Goal: Task Accomplishment & Management: Manage account settings

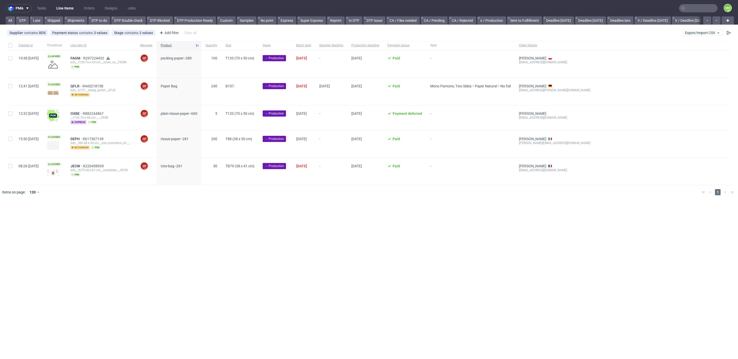
scroll to position [0, 561]
click at [387, 19] on link "Deadline Produkcja" at bounding box center [376, 20] width 37 height 8
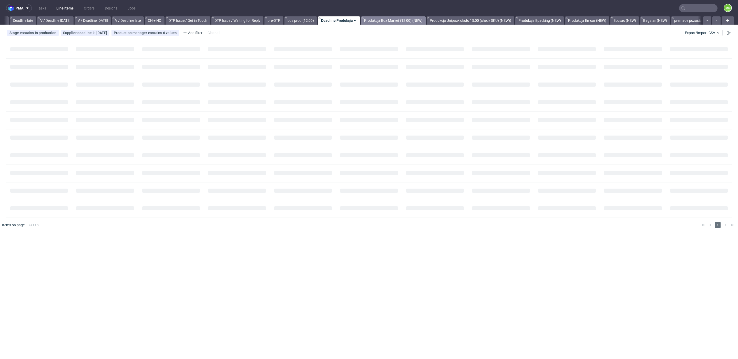
click at [403, 17] on link "Produkcja Box Market (12:00) (NEW)" at bounding box center [393, 20] width 65 height 8
click at [425, 18] on link "Produkcja Unipack około 15:00 (check SKU) (NEW))" at bounding box center [418, 20] width 88 height 8
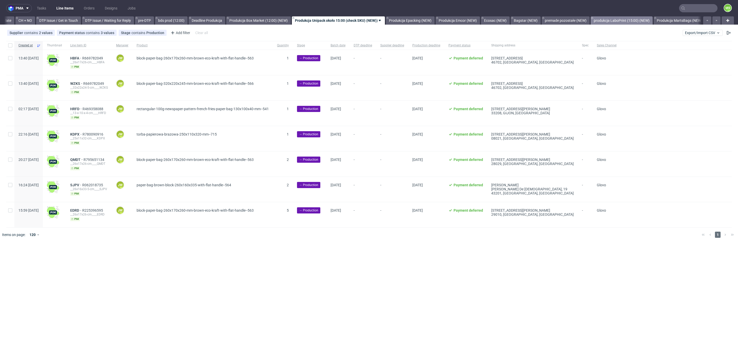
click at [629, 19] on link "produkcja LaboPrint (15:00) (NEW)" at bounding box center [621, 20] width 62 height 8
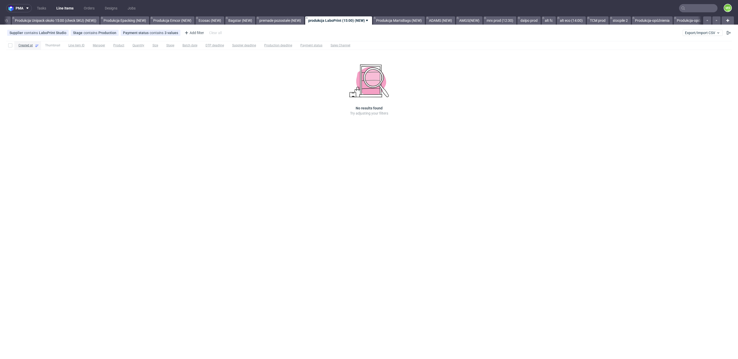
scroll to position [0, 1007]
click at [514, 21] on link "mrx prod (12:30)" at bounding box center [498, 20] width 33 height 8
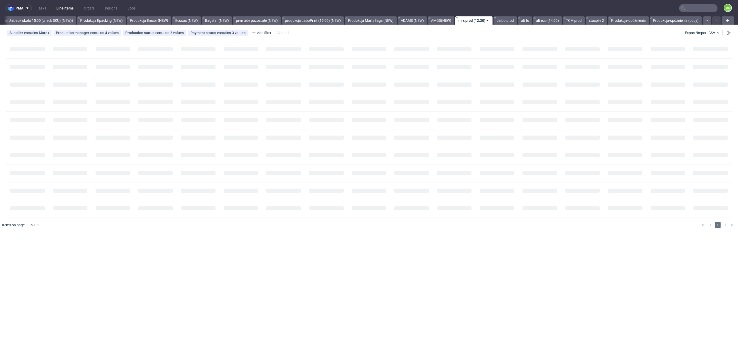
scroll to position [0, 1045]
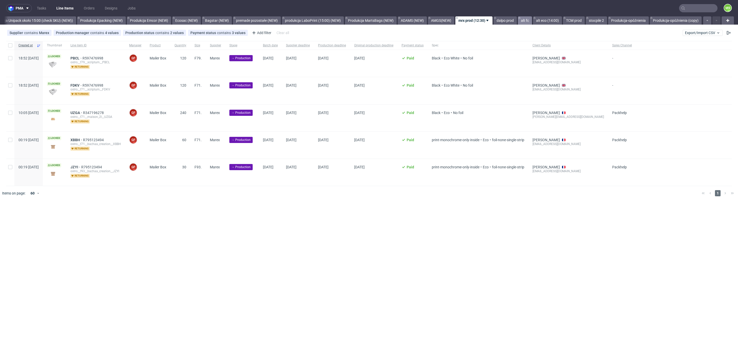
click at [522, 21] on link "alt fc" at bounding box center [525, 20] width 14 height 8
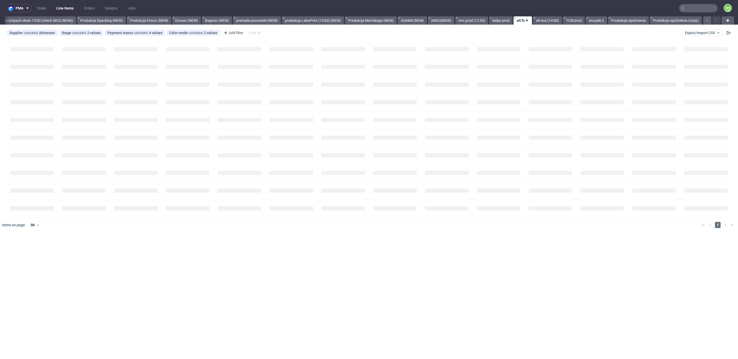
scroll to position [0, 1045]
click at [538, 21] on link "alt eco (14:00)" at bounding box center [547, 20] width 29 height 8
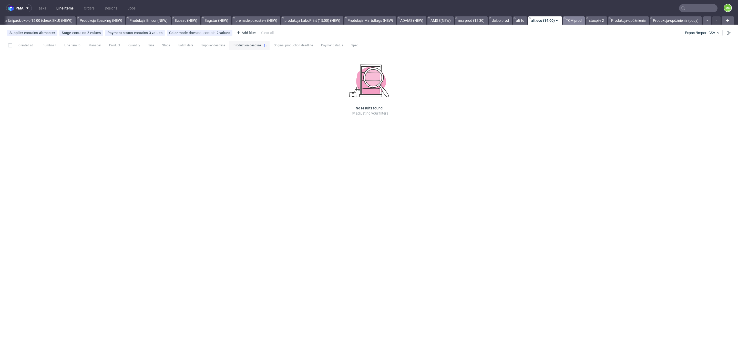
click at [573, 21] on link "TCM prod" at bounding box center [574, 20] width 22 height 8
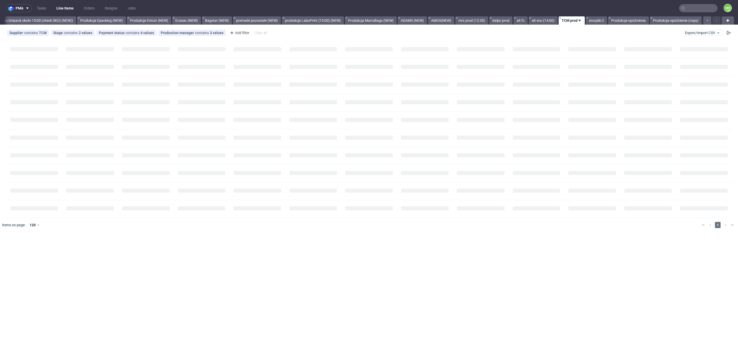
scroll to position [0, 1045]
click at [49, 21] on link "Produkcja Unipack około 15:00 (check SKU) (NEW))" at bounding box center [32, 20] width 88 height 8
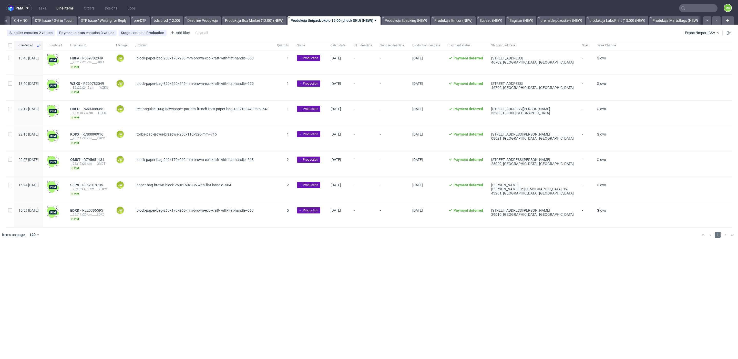
scroll to position [0, 726]
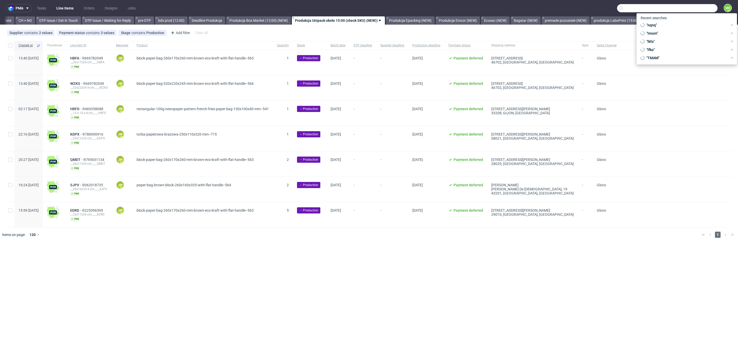
drag, startPoint x: 693, startPoint y: 6, endPoint x: 696, endPoint y: 8, distance: 3.7
click at [693, 6] on input "text" at bounding box center [667, 8] width 100 height 8
paste input "TUZD"
type input "TUZD"
click at [671, 27] on div "__t120____ TUZD" at bounding box center [674, 27] width 22 height 5
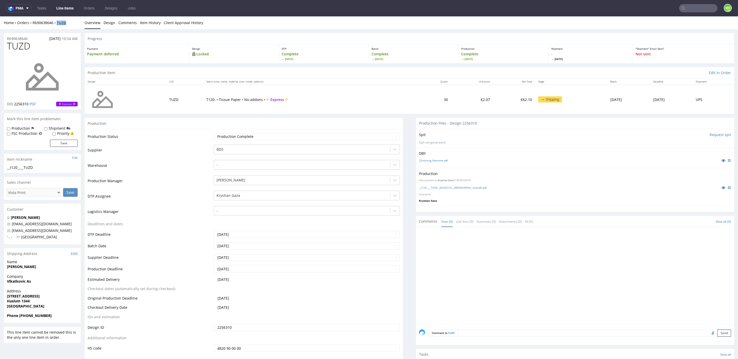
drag, startPoint x: 70, startPoint y: 26, endPoint x: 67, endPoint y: 24, distance: 3.8
click at [60, 25] on div "Home Orders R690638646 TUZD Overview Design Comments Item History Client Approv…" at bounding box center [369, 22] width 738 height 13
drag, startPoint x: 71, startPoint y: 23, endPoint x: 33, endPoint y: 23, distance: 38.4
click at [33, 23] on div "Home Orders R690638646 TUZD" at bounding box center [42, 22] width 77 height 5
copy div "R690638646 TUZD"
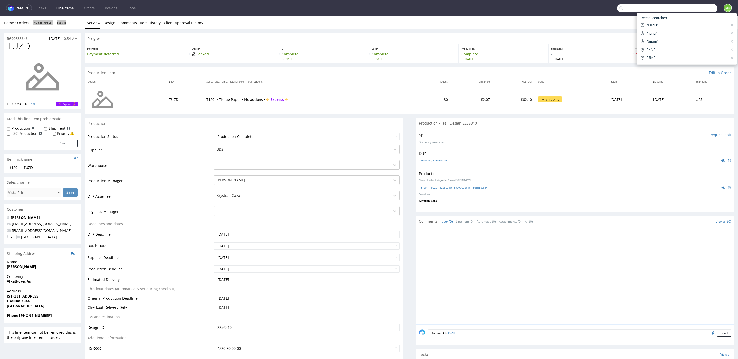
click at [684, 7] on input "text" at bounding box center [667, 8] width 100 height 8
type input "yirr"
click at [653, 23] on div "dlp__x50-6000-x-5-cm__dpz_services__ YIRR" at bounding box center [665, 21] width 59 height 5
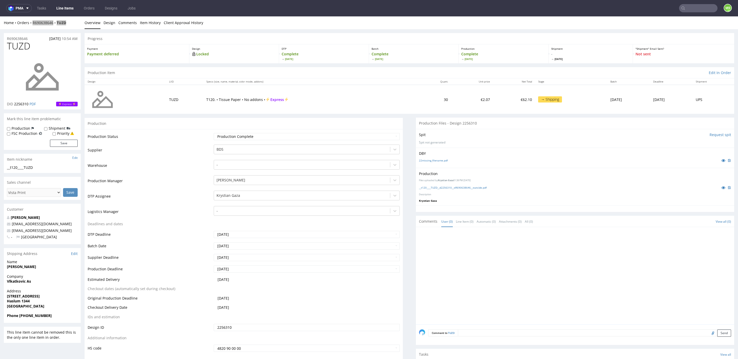
click at [682, 11] on input "text" at bounding box center [698, 8] width 38 height 8
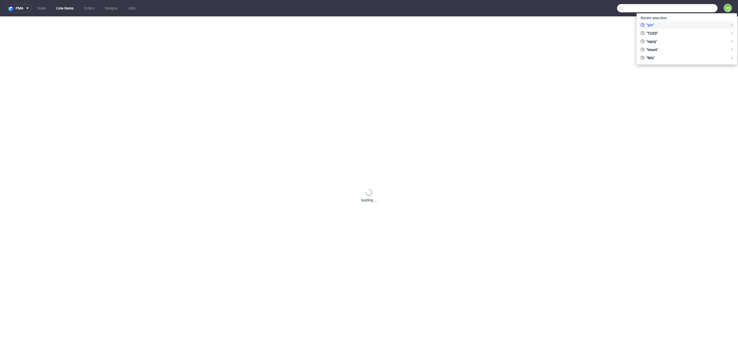
click at [671, 22] on div ""yirr"" at bounding box center [683, 25] width 91 height 7
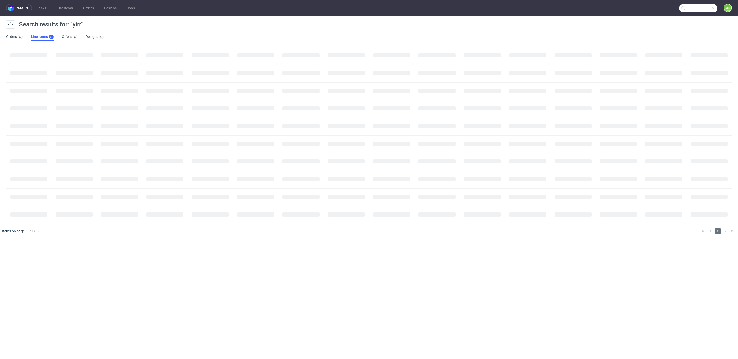
type input "yirr"
click at [96, 65] on mark "YIRR" at bounding box center [92, 64] width 8 height 4
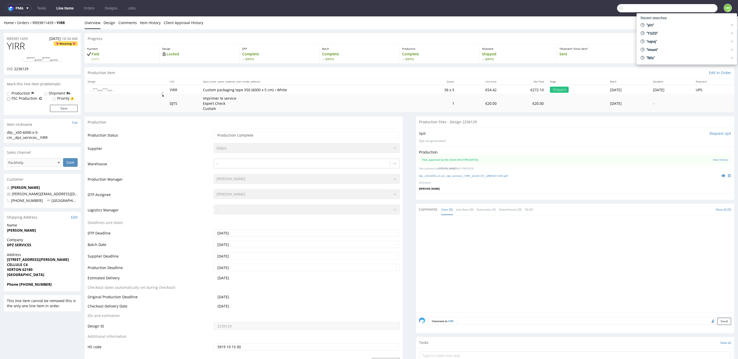
click at [692, 8] on input "text" at bounding box center [667, 8] width 100 height 8
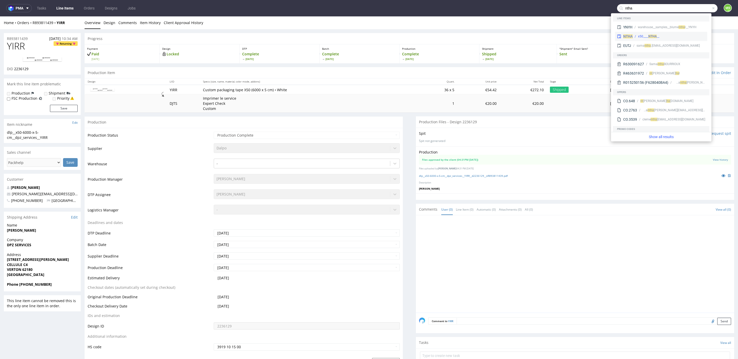
type input "ntha"
click at [646, 36] on div "__x50____ NTHA" at bounding box center [648, 36] width 21 height 5
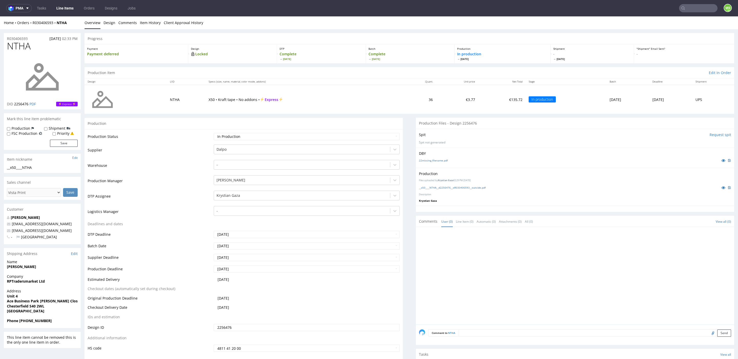
click at [692, 11] on input "text" at bounding box center [698, 8] width 38 height 8
click at [630, 10] on input "text" at bounding box center [667, 8] width 100 height 8
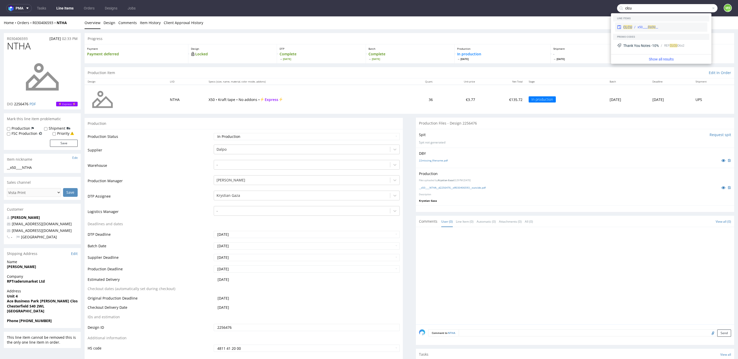
type input "clcu"
click at [617, 28] on use at bounding box center [619, 27] width 4 height 4
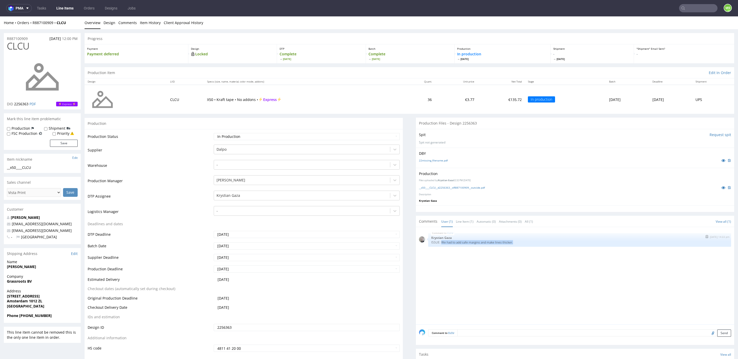
drag, startPoint x: 465, startPoint y: 242, endPoint x: 527, endPoint y: 244, distance: 62.8
click at [527, 243] on p "ISSUE: We had to add safe margins and make lines thicker." at bounding box center [579, 242] width 297 height 4
click at [693, 10] on input "text" at bounding box center [698, 8] width 38 height 8
type input "m"
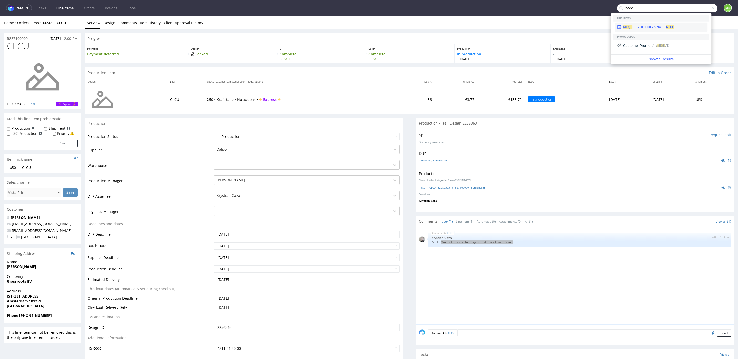
type input "neqe"
click at [678, 28] on div "__x50-6000-x-5-cm____ NEQE" at bounding box center [668, 27] width 73 height 5
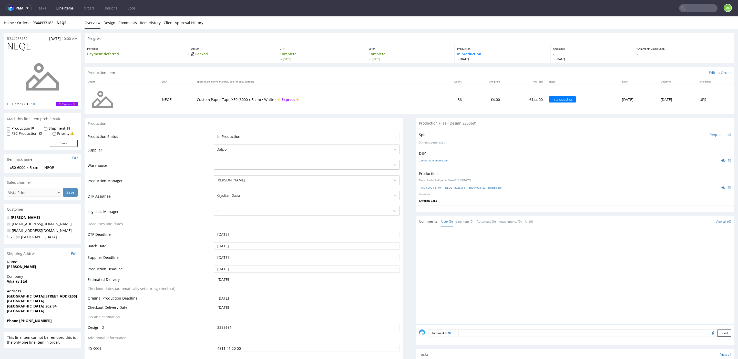
drag, startPoint x: 695, startPoint y: 8, endPoint x: 694, endPoint y: 11, distance: 2.8
click at [695, 8] on input "text" at bounding box center [698, 8] width 38 height 8
click at [645, 10] on input "text" at bounding box center [667, 8] width 100 height 8
type input "sccd"
click at [642, 22] on div "__x50-6000-x-5-cm____ SCCD" at bounding box center [656, 21] width 39 height 5
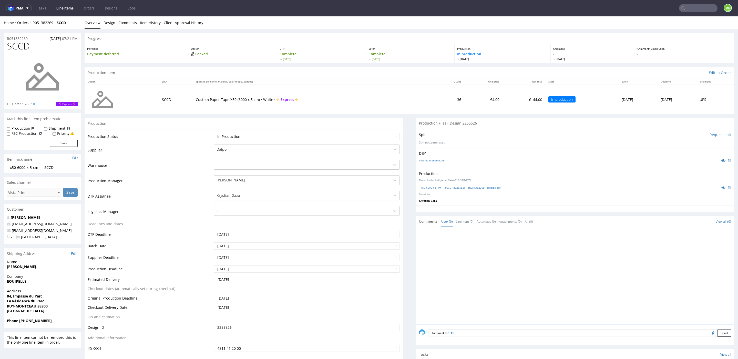
click at [684, 7] on input "text" at bounding box center [698, 8] width 38 height 8
click at [648, 10] on input "text" at bounding box center [667, 8] width 100 height 8
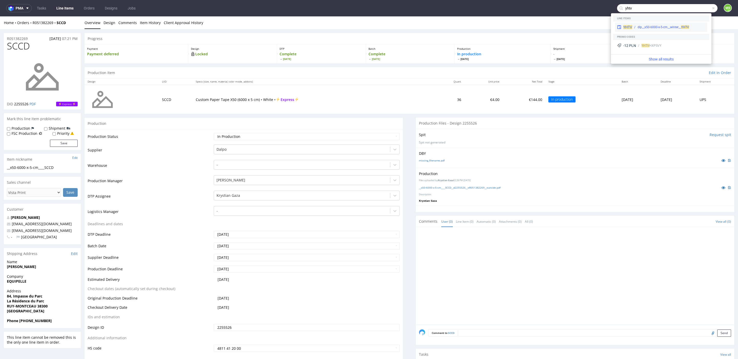
type input "yhtv"
click at [640, 25] on div "dlp__x50-6000-x-5-cm__winter__ YHTV" at bounding box center [662, 27] width 51 height 5
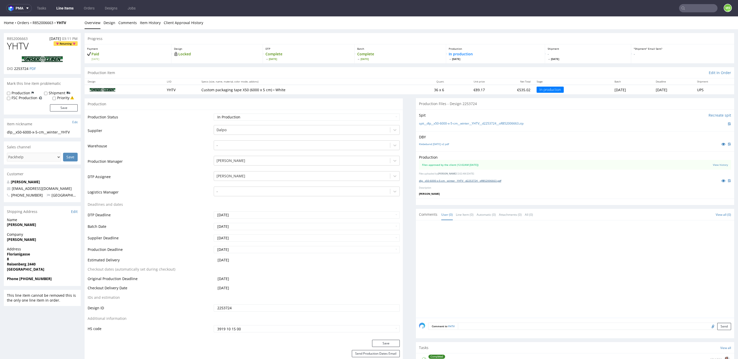
click at [434, 179] on link "dlp__x50-6000-x-5-cm__winter__YHTV__d2253724__oR852006663.pdf" at bounding box center [460, 181] width 82 height 4
click at [696, 10] on input "text" at bounding box center [667, 8] width 100 height 8
type input "sjxk"
click at [654, 22] on div "dlp__x50-6000-x-5-cm__e_com_unlimited_llp__ SJXK" at bounding box center [671, 21] width 68 height 5
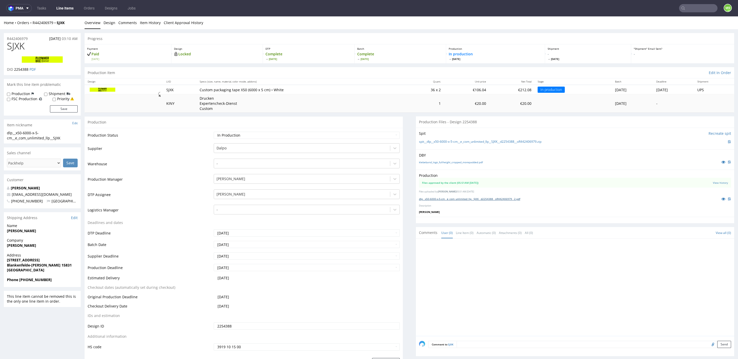
click at [455, 198] on link "dlp__x50-6000-x-5-cm__e_com_unlimited_llp__SJXK__d2254388__oR442406979__2.pdf" at bounding box center [469, 199] width 101 height 4
click at [697, 8] on input "text" at bounding box center [698, 8] width 38 height 8
type input "bbsa"
click at [659, 20] on div "dlp__x50-6000-x-5-cm____ BBSA" at bounding box center [658, 21] width 43 height 5
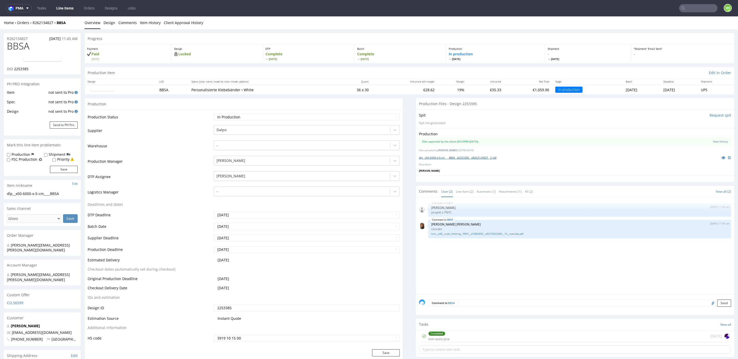
click at [465, 156] on link "dlp__x50-6000-x-5-cm____BBSA__d2253385__oR262134827__2.pdf" at bounding box center [457, 158] width 77 height 4
click at [700, 14] on nav "pma Tasks Line Items Orders Designs Jobs MS" at bounding box center [369, 8] width 738 height 16
click at [694, 10] on input "text" at bounding box center [698, 8] width 38 height 8
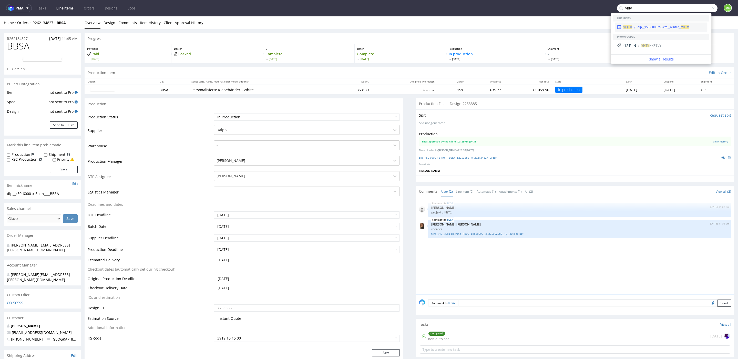
type input "yhtv"
click at [657, 29] on div "dlp__x50-6000-x-5-cm__winter__ YHTV" at bounding box center [662, 27] width 51 height 5
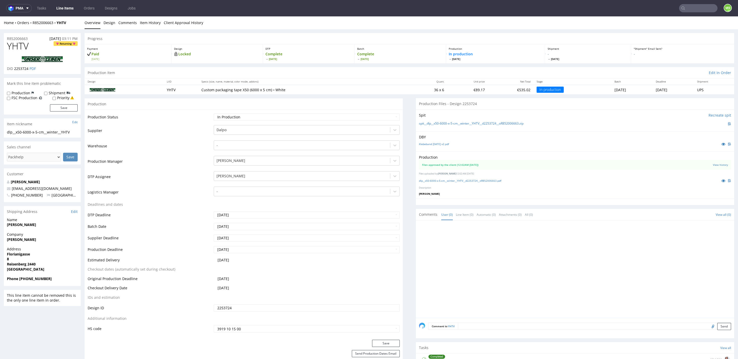
click at [73, 8] on link "Line Items" at bounding box center [64, 8] width 23 height 8
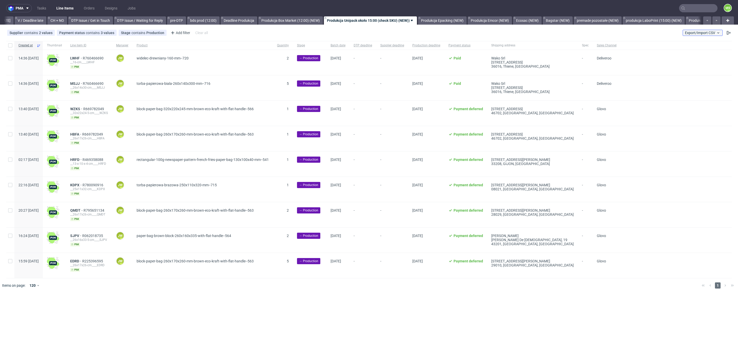
click at [696, 34] on span "Export/Import CSV" at bounding box center [702, 33] width 35 height 4
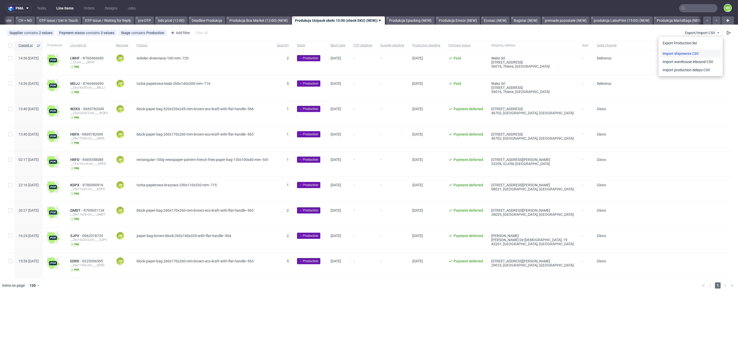
click at [691, 53] on link "Import shipments CSV" at bounding box center [690, 53] width 60 height 8
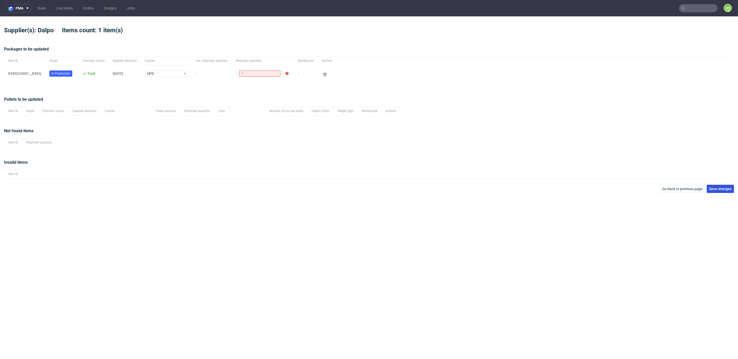
click at [719, 191] on button "Save changes" at bounding box center [719, 189] width 27 height 8
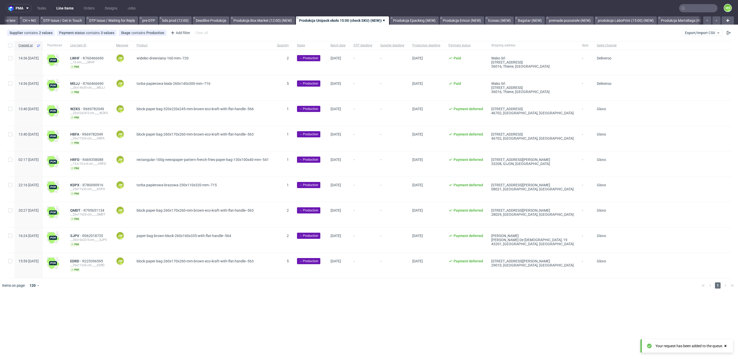
scroll to position [0, 726]
click at [648, 19] on link "produkcja LaboPrint (15:00) (NEW)" at bounding box center [621, 20] width 62 height 8
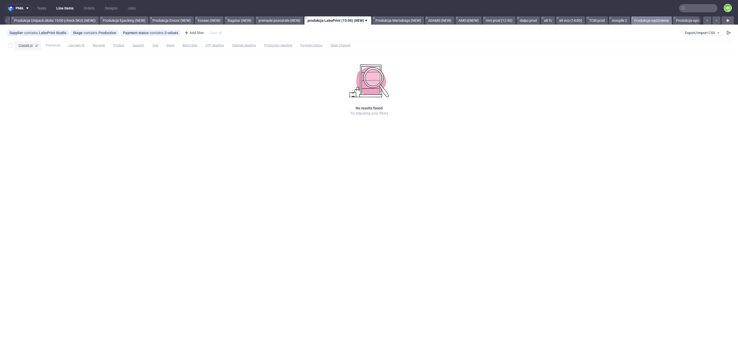
click at [649, 19] on link "Produkcja-opóźnienia" at bounding box center [651, 20] width 41 height 8
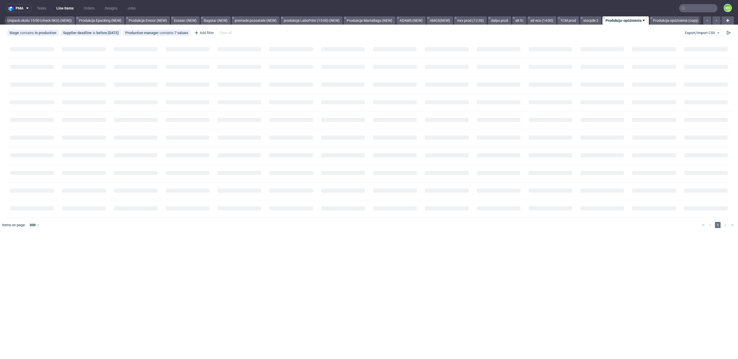
scroll to position [0, 1045]
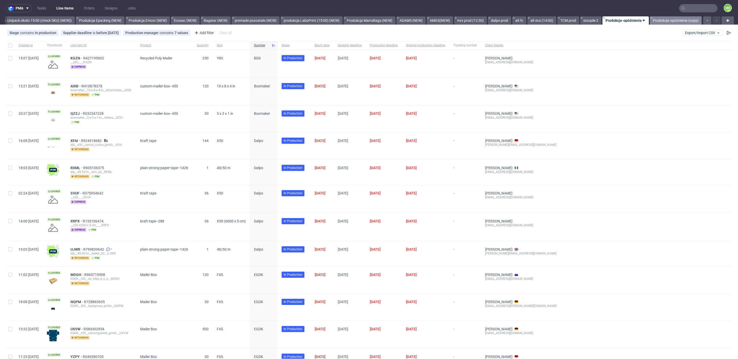
click at [668, 19] on link "Produkcja-opóźnienia (copy)" at bounding box center [675, 20] width 52 height 8
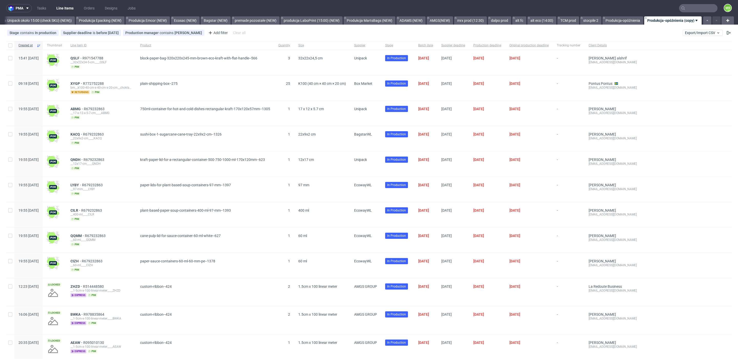
drag, startPoint x: 375, startPoint y: 46, endPoint x: 376, endPoint y: 53, distance: 7.7
click at [375, 46] on span "Supplier" at bounding box center [365, 45] width 23 height 4
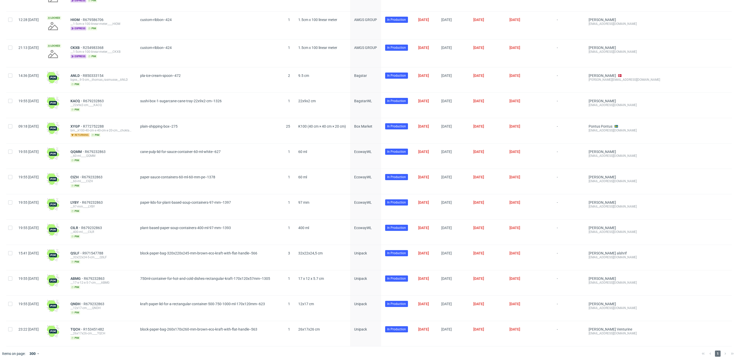
scroll to position [136, 0]
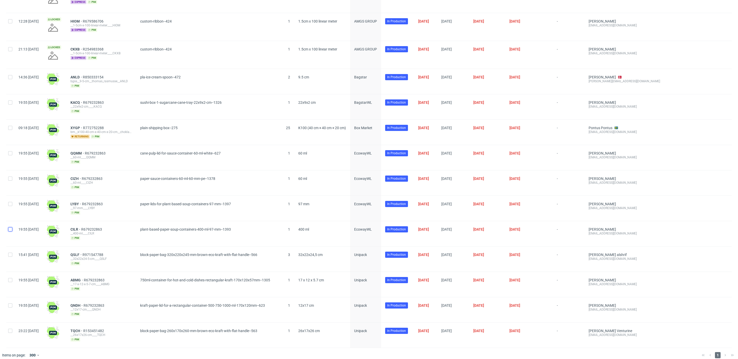
click at [10, 228] on input "checkbox" at bounding box center [10, 229] width 4 height 4
checkbox input "true"
click at [9, 154] on div at bounding box center [10, 157] width 8 height 25
checkbox input "true"
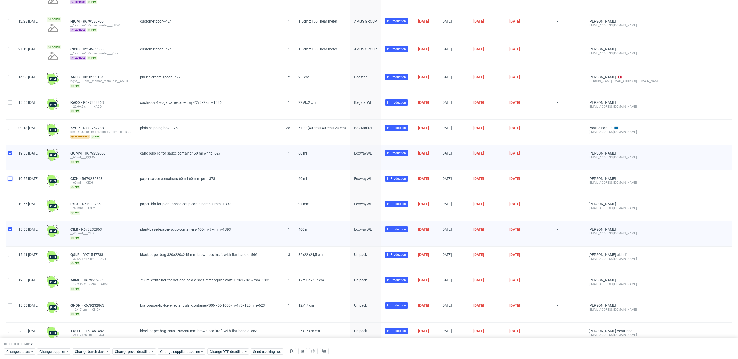
drag, startPoint x: 9, startPoint y: 178, endPoint x: 14, endPoint y: 182, distance: 6.0
click at [9, 178] on input "checkbox" at bounding box center [10, 178] width 4 height 4
checkbox input "true"
click at [10, 204] on div at bounding box center [10, 208] width 8 height 25
checkbox input "true"
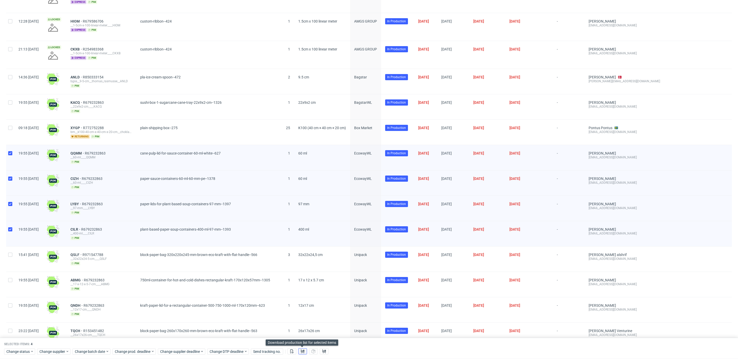
click at [302, 353] on icon at bounding box center [302, 351] width 4 height 4
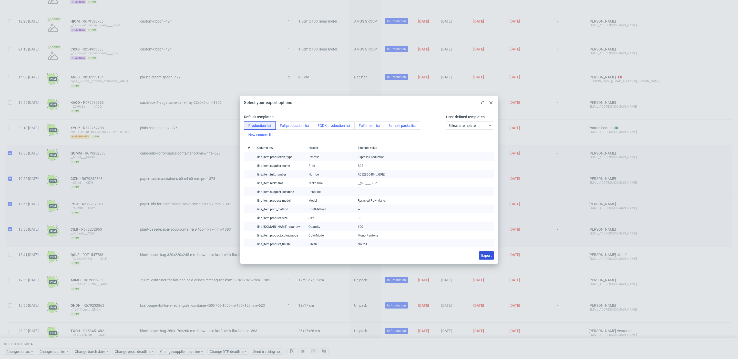
click at [482, 255] on span "Export" at bounding box center [486, 256] width 10 height 4
checkbox input "false"
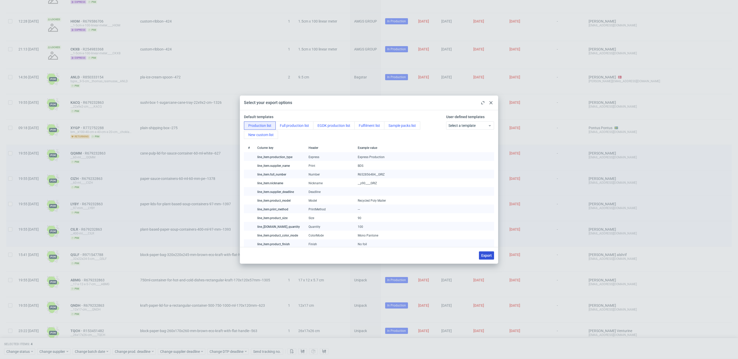
checkbox input "false"
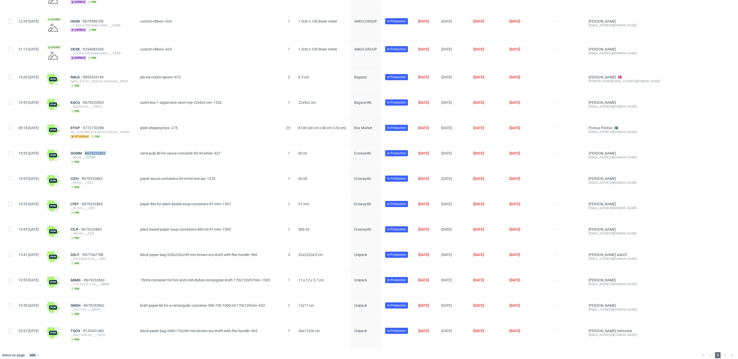
click at [126, 151] on div "QQMM R679232863" at bounding box center [100, 153] width 61 height 4
click at [132, 151] on div "QQMM R679232863" at bounding box center [100, 153] width 61 height 4
drag, startPoint x: 128, startPoint y: 151, endPoint x: 85, endPoint y: 151, distance: 43.0
click at [85, 151] on div "QQMM R679232863 __60-ml____QQMM pim" at bounding box center [101, 157] width 70 height 25
copy div "QQMM R679232863"
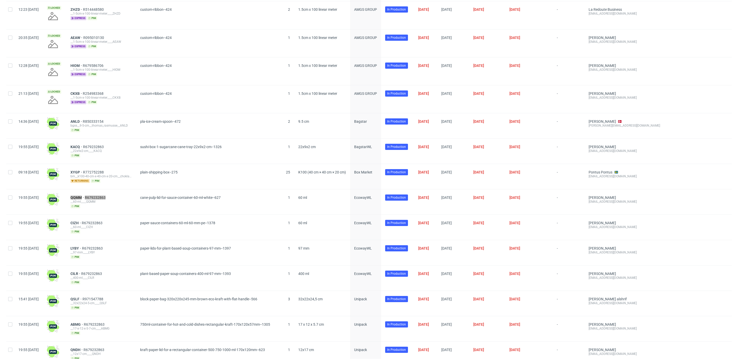
scroll to position [94, 0]
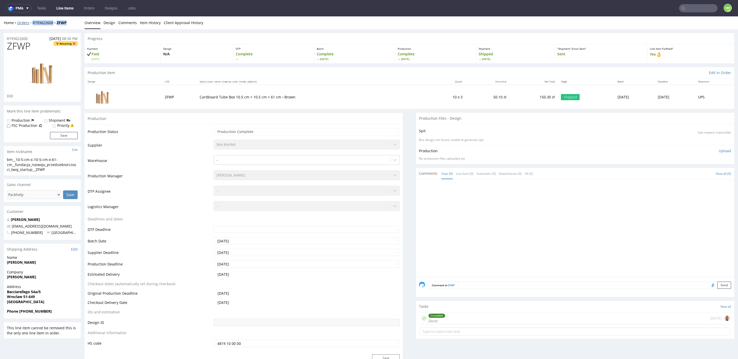
drag, startPoint x: 72, startPoint y: 23, endPoint x: 31, endPoint y: 25, distance: 40.7
click at [31, 25] on div "Home Orders R793622600 ZFWP" at bounding box center [42, 22] width 77 height 5
drag, startPoint x: 474, startPoint y: 60, endPoint x: 318, endPoint y: 60, distance: 156.5
click at [318, 60] on div "Payment Paid [DATE] Design N/A DTP Complete Batch Complete [DATE] Production Co…" at bounding box center [409, 53] width 649 height 19
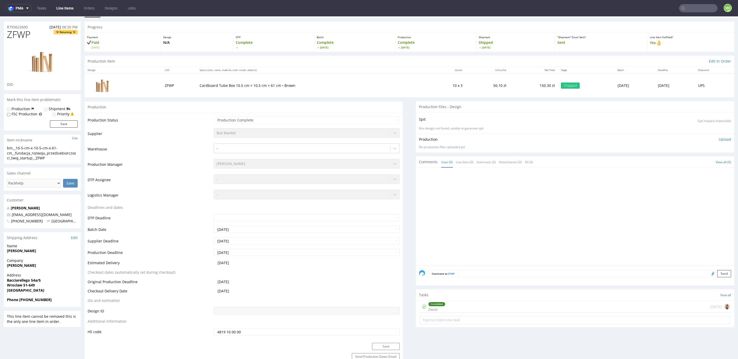
scroll to position [13, 0]
click at [434, 305] on div "Completed Zwrot" at bounding box center [436, 305] width 17 height 12
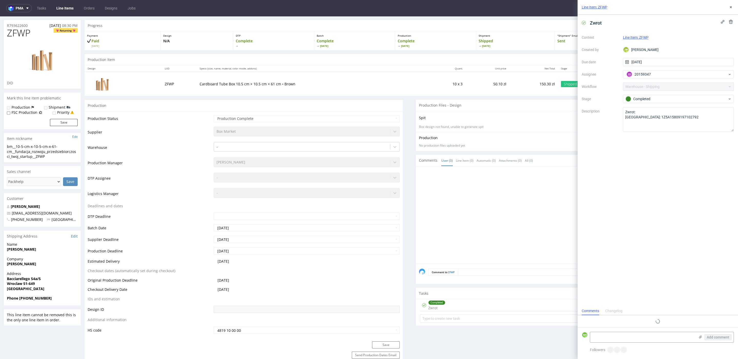
scroll to position [4, 0]
drag, startPoint x: 671, startPoint y: 117, endPoint x: 631, endPoint y: 117, distance: 39.7
click at [631, 117] on textarea "Zwrot: [GEOGRAPHIC_DATA]: 1Z5A15809197102792" at bounding box center [678, 119] width 111 height 25
click at [64, 7] on link "Line Items" at bounding box center [64, 8] width 23 height 8
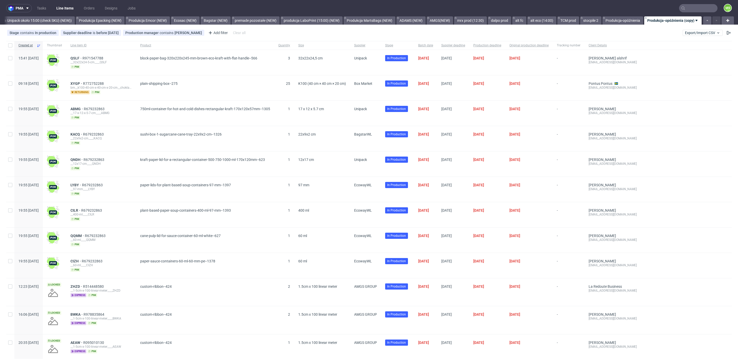
scroll to position [0, 1051]
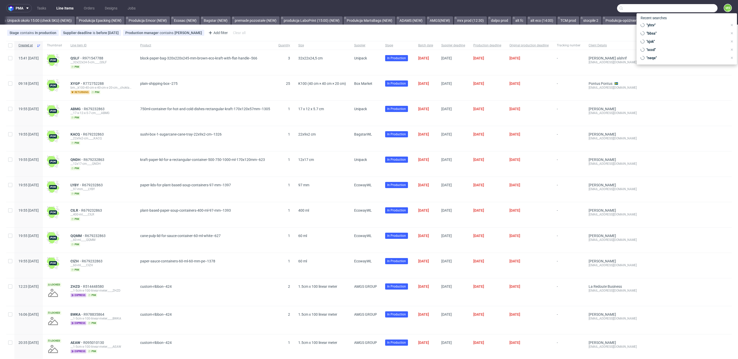
click at [688, 8] on input "text" at bounding box center [667, 8] width 100 height 8
type input "xrve"
click at [647, 20] on div "__32x22x25-cm____ XRVE" at bounding box center [654, 21] width 34 height 5
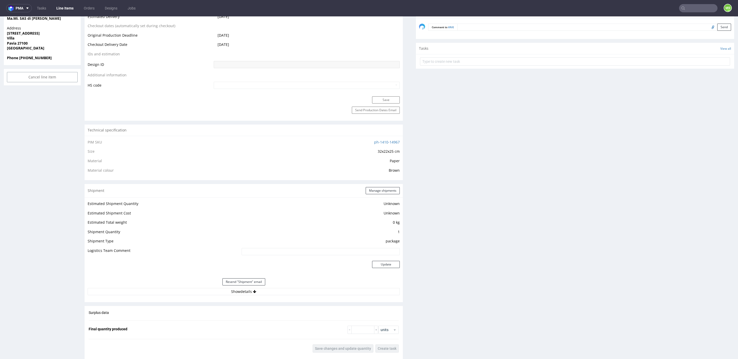
scroll to position [264, 0]
click at [253, 289] on icon at bounding box center [254, 291] width 3 height 4
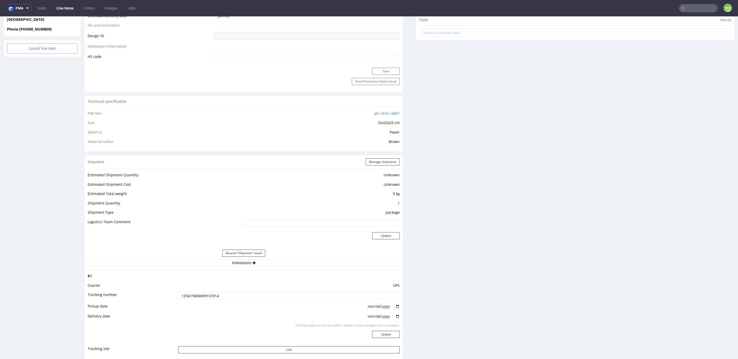
scroll to position [292, 0]
drag, startPoint x: 171, startPoint y: 296, endPoint x: 220, endPoint y: 296, distance: 49.2
click at [220, 296] on input "1Z5A15806899157014" at bounding box center [289, 294] width 222 height 7
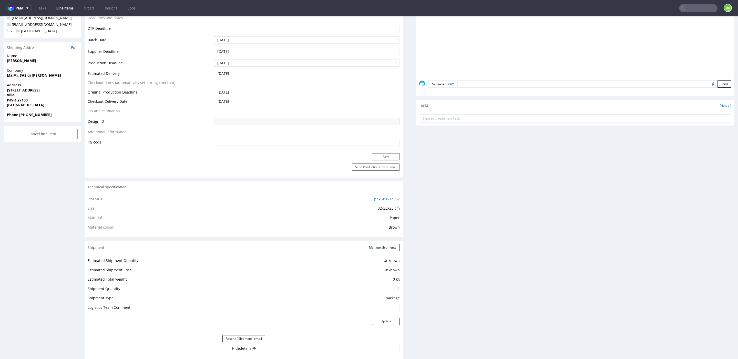
scroll to position [0, 0]
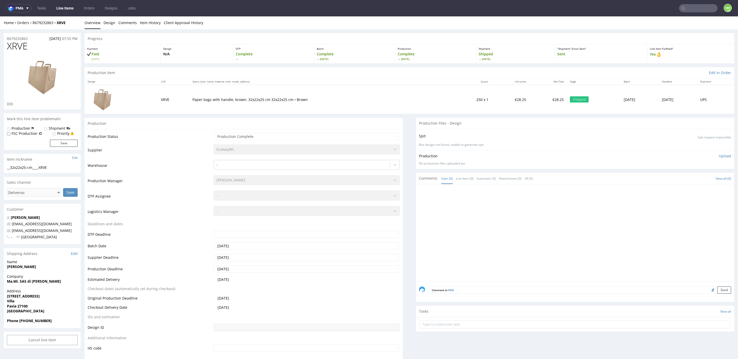
click at [691, 9] on input "text" at bounding box center [698, 8] width 38 height 8
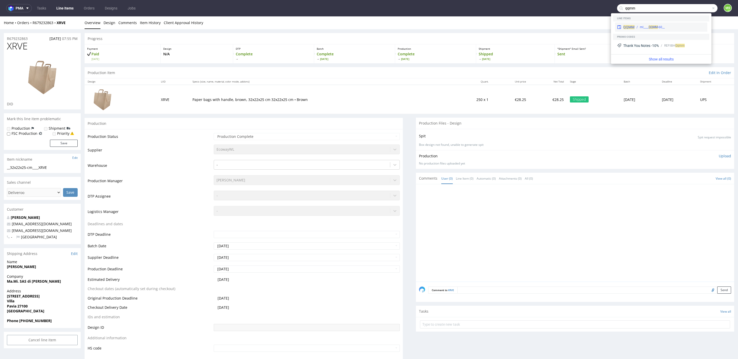
type input "qqmm"
click at [638, 23] on div "QQMM __60-ml____ QQMM" at bounding box center [661, 27] width 92 height 9
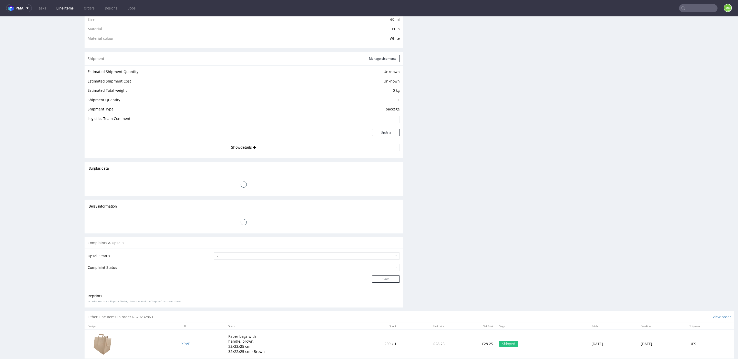
scroll to position [393, 0]
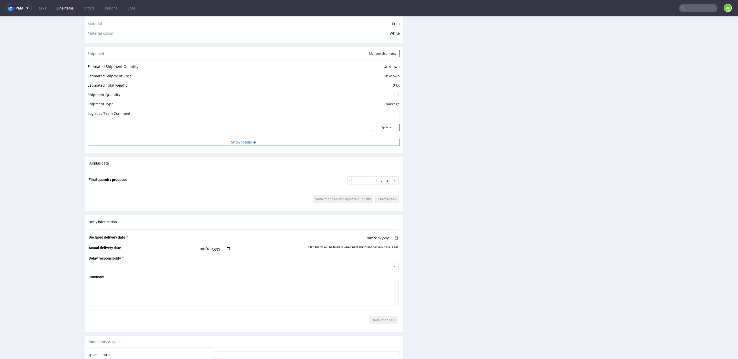
click at [257, 141] on button "Show details" at bounding box center [244, 142] width 312 height 7
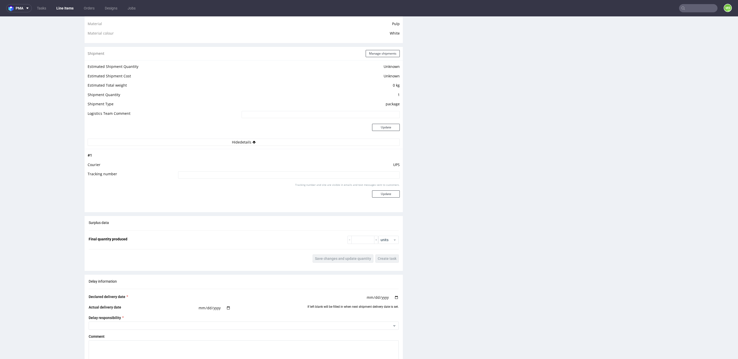
click at [247, 174] on input at bounding box center [289, 174] width 222 height 7
paste input "1Z5A15806899157014"
type input "1Z5A15806899157014"
click at [380, 196] on button "Update" at bounding box center [386, 193] width 28 height 7
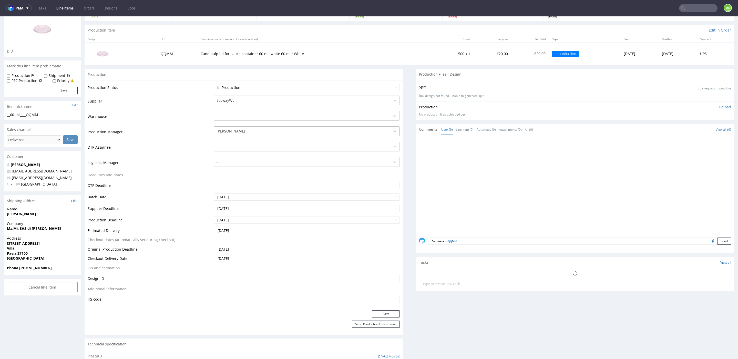
scroll to position [0, 0]
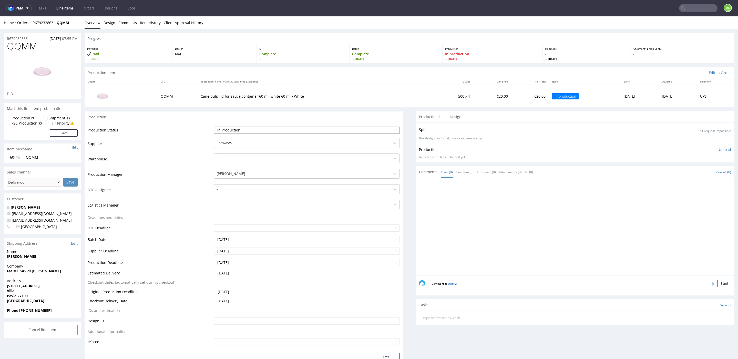
click at [241, 128] on select "Waiting for Artwork Waiting for Diecut Waiting for Mockup Waiting for DTP Waiti…" at bounding box center [307, 130] width 186 height 7
select select "production_complete"
click at [214, 127] on select "Waiting for Artwork Waiting for Diecut Waiting for Mockup Waiting for DTP Waiti…" at bounding box center [307, 130] width 186 height 7
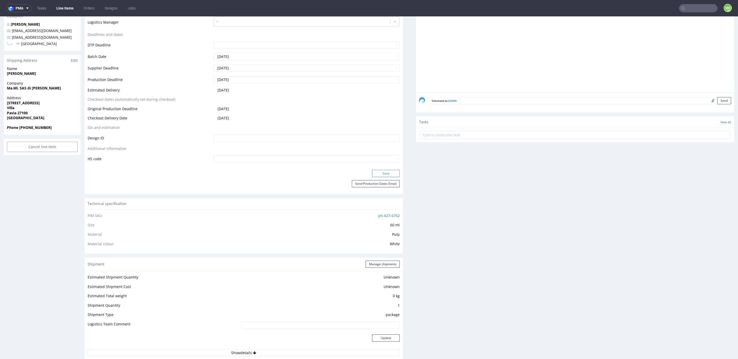
click at [389, 175] on button "Save" at bounding box center [386, 173] width 28 height 7
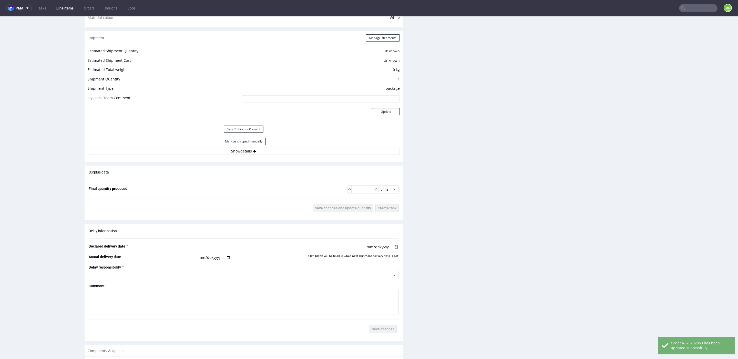
scroll to position [413, 0]
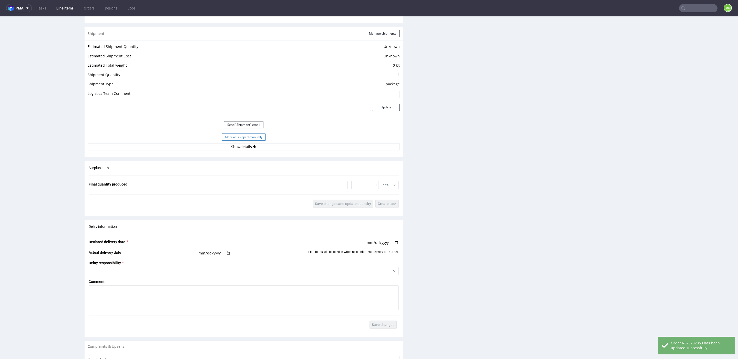
click at [253, 136] on button "Mark as shipped manually" at bounding box center [244, 136] width 44 height 7
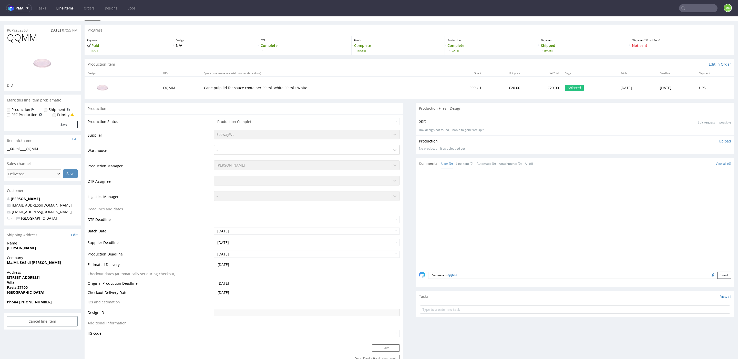
scroll to position [0, 0]
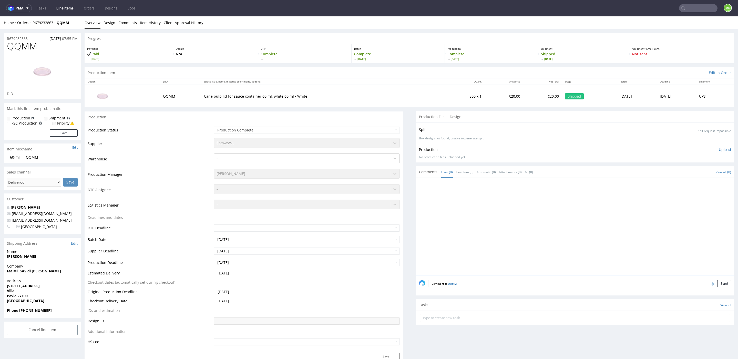
click at [689, 13] on nav "pma Tasks Line Items Orders Designs Jobs MS" at bounding box center [369, 8] width 738 height 16
click at [691, 10] on input "text" at bounding box center [698, 8] width 38 height 8
type input "cizh"
click at [670, 25] on div "CIZH __60-ml____ CIZH" at bounding box center [661, 20] width 92 height 9
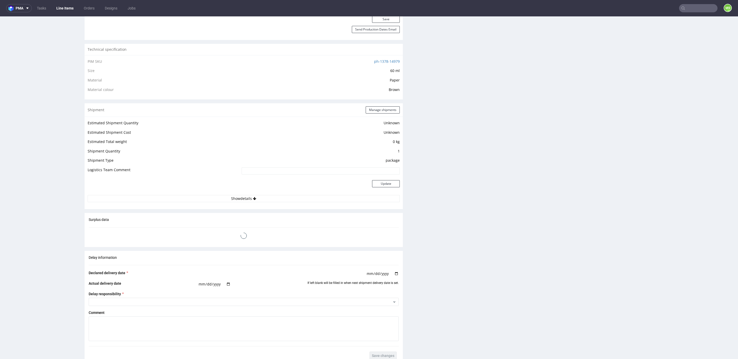
scroll to position [346, 0]
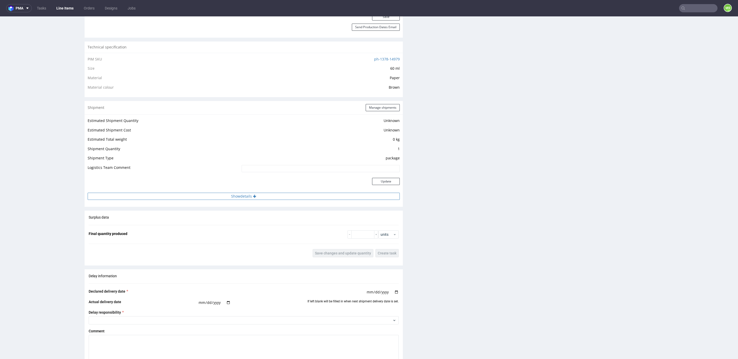
click at [274, 198] on button "Show details" at bounding box center [244, 196] width 312 height 7
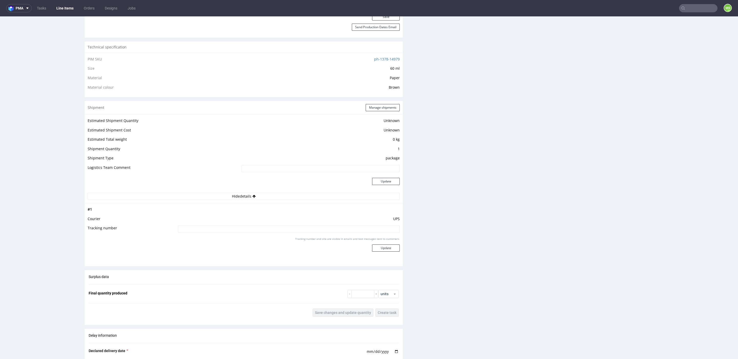
click at [259, 229] on input at bounding box center [289, 228] width 222 height 7
paste input "1Z5A15806899157014"
type input "1Z5A15806899157014"
click at [376, 248] on button "Update" at bounding box center [386, 247] width 28 height 7
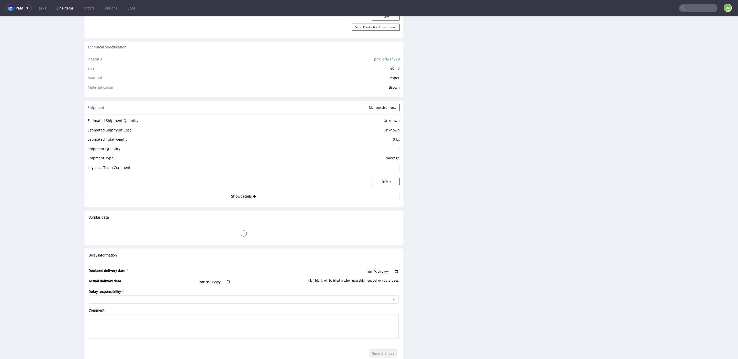
scroll to position [0, 0]
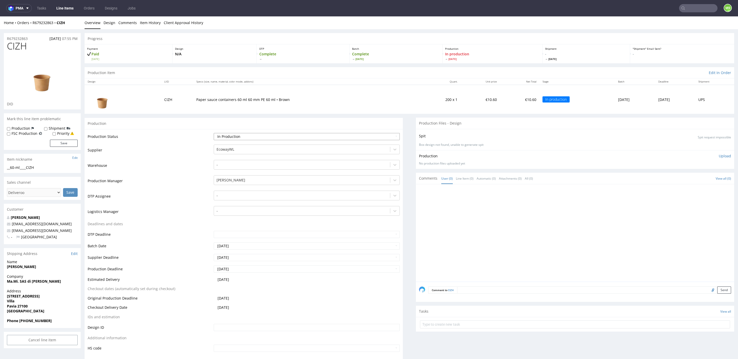
click at [292, 138] on select "Waiting for Artwork Waiting for Diecut Waiting for Mockup Waiting for DTP Waiti…" at bounding box center [307, 136] width 186 height 7
select select "production_complete"
click at [214, 133] on select "Waiting for Artwork Waiting for Diecut Waiting for Mockup Waiting for DTP Waiti…" at bounding box center [307, 136] width 186 height 7
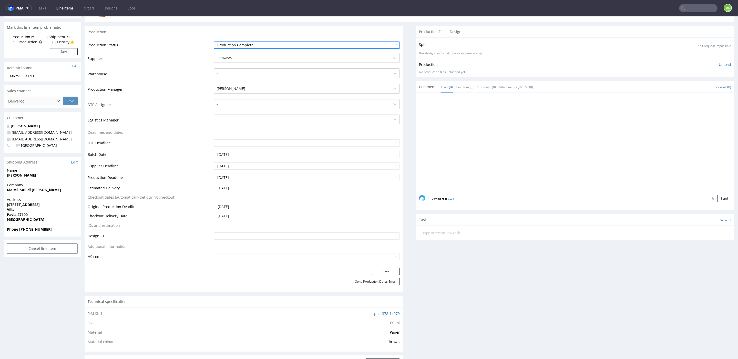
scroll to position [107, 0]
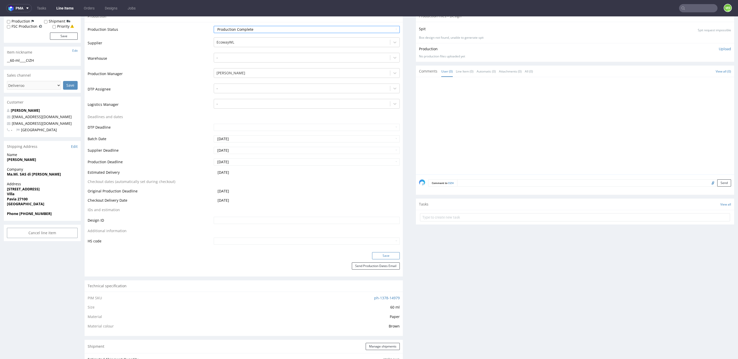
click at [376, 255] on button "Save" at bounding box center [386, 255] width 28 height 7
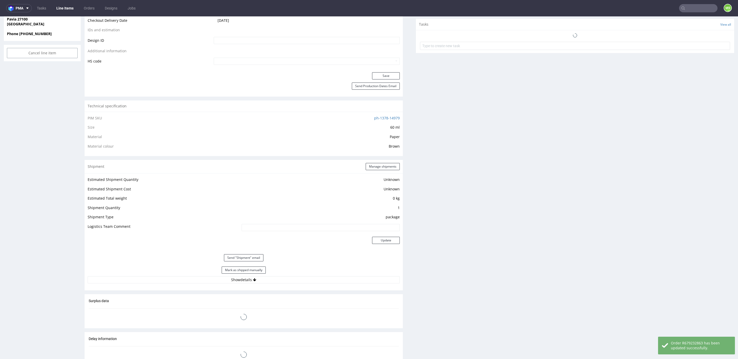
scroll to position [299, 0]
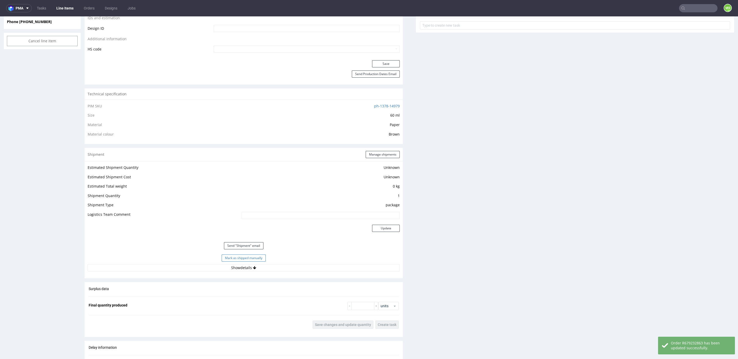
click at [257, 257] on button "Mark as shipped manually" at bounding box center [244, 257] width 44 height 7
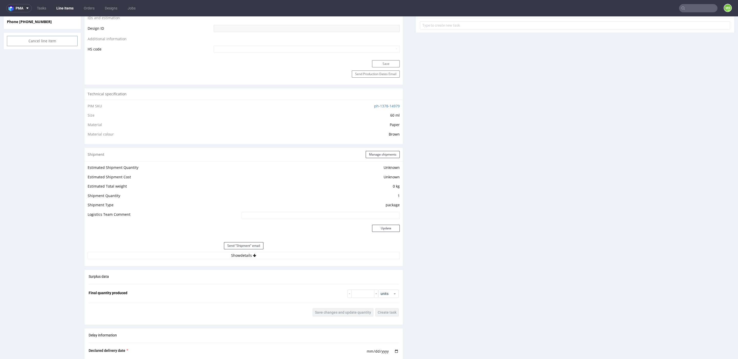
scroll to position [0, 0]
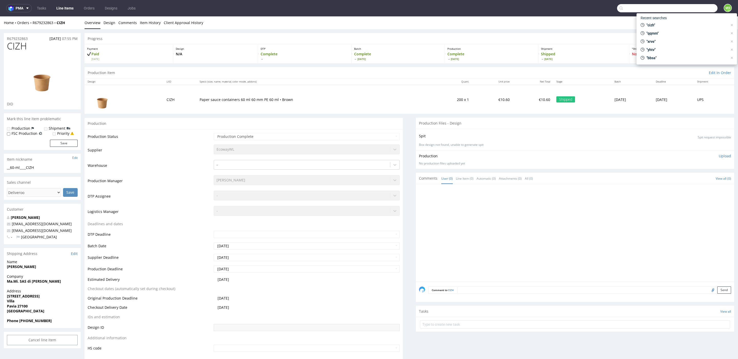
click at [686, 8] on input "text" at bounding box center [667, 8] width 100 height 8
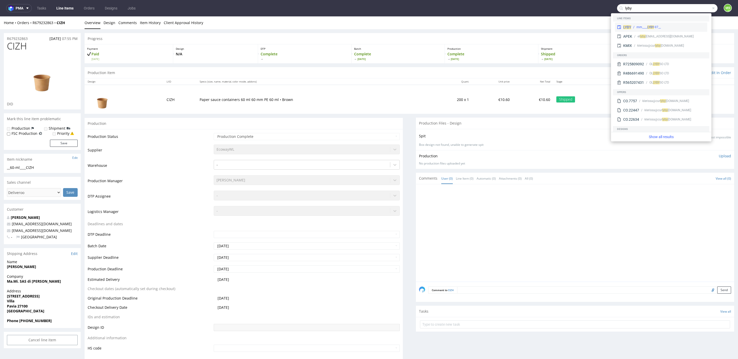
type input "lyby"
click at [656, 26] on div "__97-mm____ LYBY" at bounding box center [648, 27] width 24 height 5
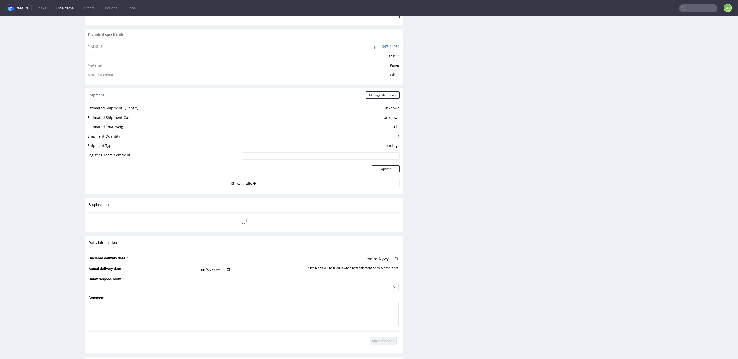
scroll to position [366, 0]
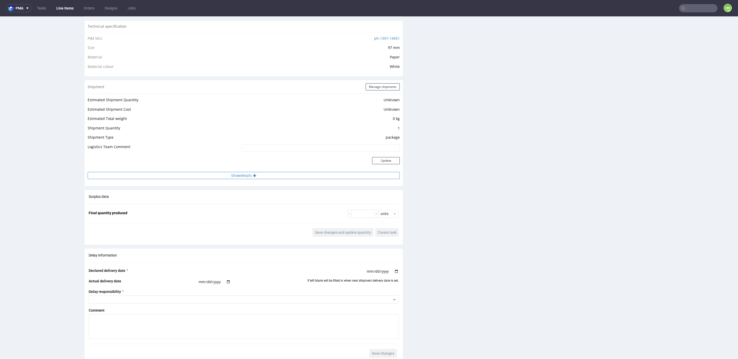
click at [246, 173] on button "Show details" at bounding box center [244, 175] width 312 height 7
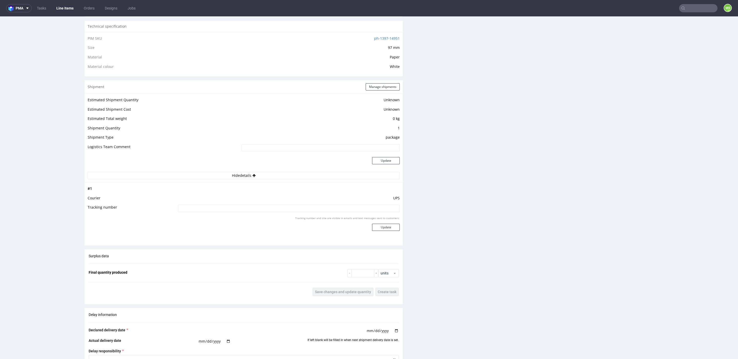
click at [260, 205] on input at bounding box center [289, 208] width 222 height 7
paste input "1Z5A15806899157014"
type input "1Z5A15806899157014"
click at [378, 226] on button "Update" at bounding box center [386, 227] width 28 height 7
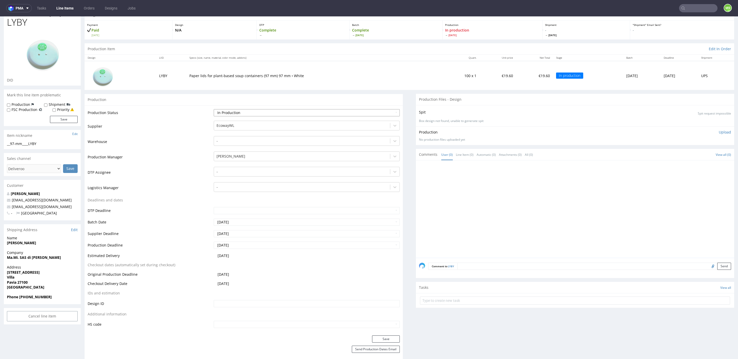
scroll to position [0, 0]
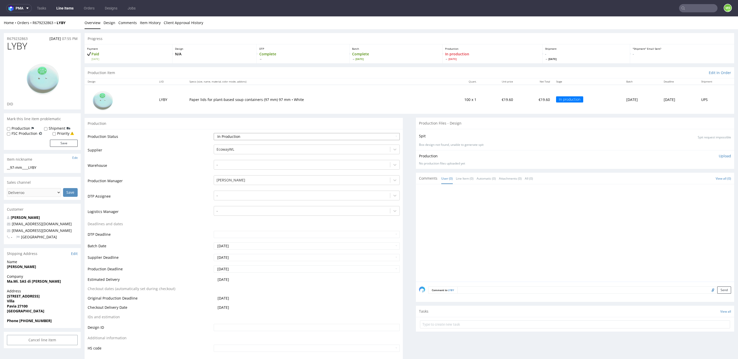
click at [289, 136] on select "Waiting for Artwork Waiting for Diecut Waiting for Mockup Waiting for DTP Waiti…" at bounding box center [307, 136] width 186 height 7
select select "production_complete"
click at [214, 133] on select "Waiting for Artwork Waiting for Diecut Waiting for Mockup Waiting for DTP Waiti…" at bounding box center [307, 136] width 186 height 7
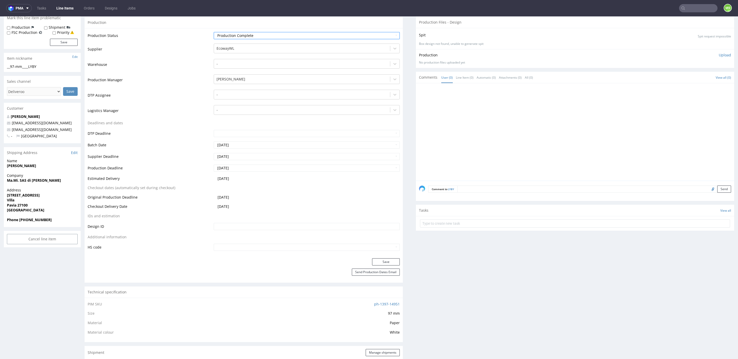
scroll to position [114, 0]
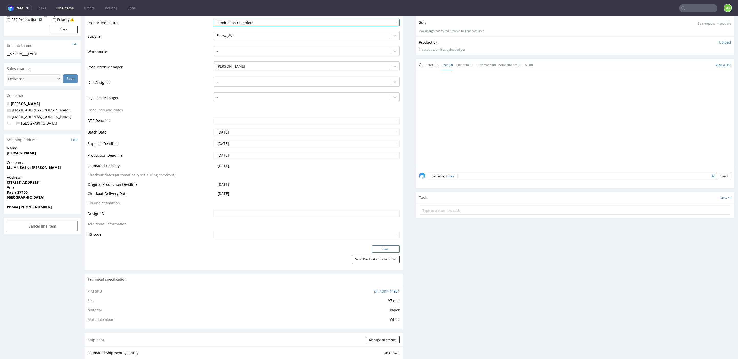
click at [374, 247] on button "Save" at bounding box center [386, 248] width 28 height 7
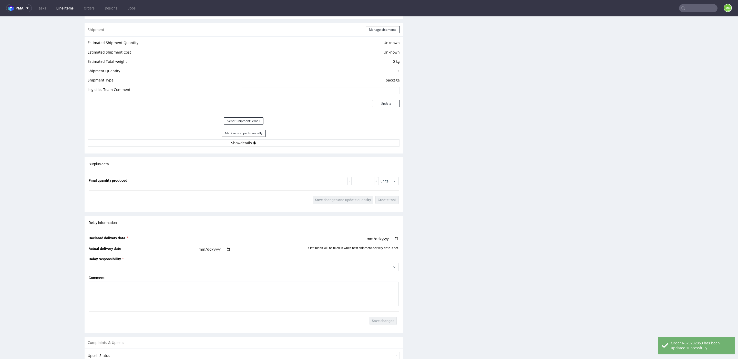
scroll to position [423, 0]
click at [252, 134] on button "Mark as shipped manually" at bounding box center [244, 133] width 44 height 7
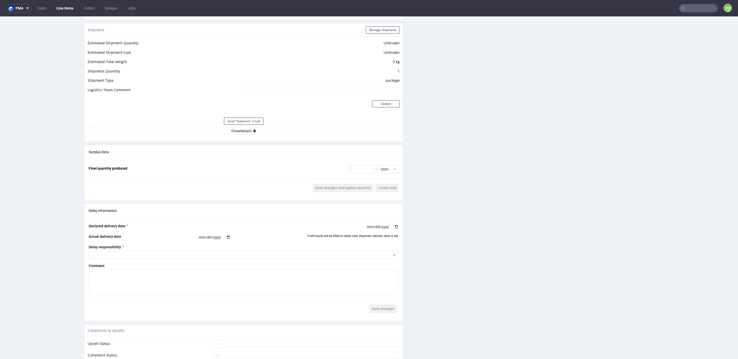
click at [697, 11] on input "text" at bounding box center [698, 8] width 38 height 8
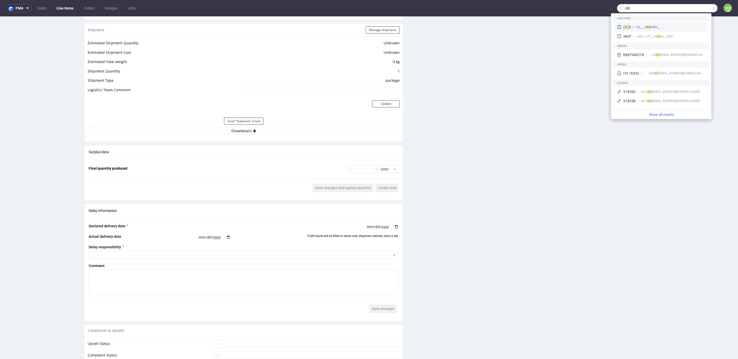
type input "cilr"
click at [679, 25] on div "__400-ml____ CILR" at bounding box center [667, 27] width 74 height 5
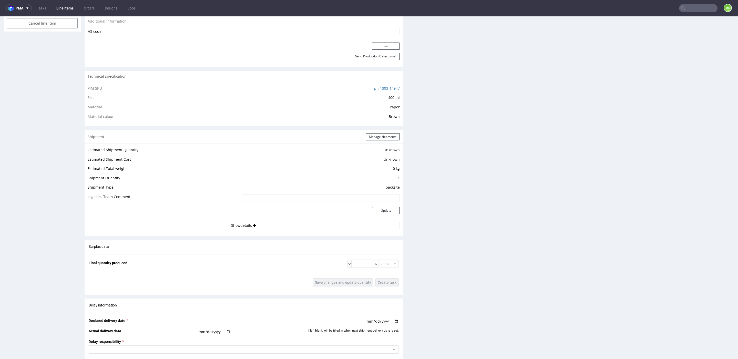
scroll to position [319, 0]
click at [255, 227] on div "Estimated Shipment Quantity Unknown Estimated Shipment Cost Unknown Estimated T…" at bounding box center [244, 185] width 318 height 89
click at [259, 222] on button "Show details" at bounding box center [244, 222] width 312 height 7
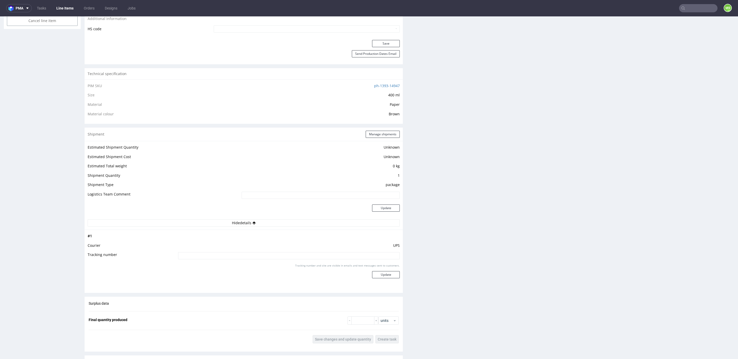
click at [271, 256] on input at bounding box center [289, 255] width 222 height 7
paste input "1Z5A15806899157014"
type input "1Z5A15806899157014"
click at [379, 272] on button "Update" at bounding box center [386, 274] width 28 height 7
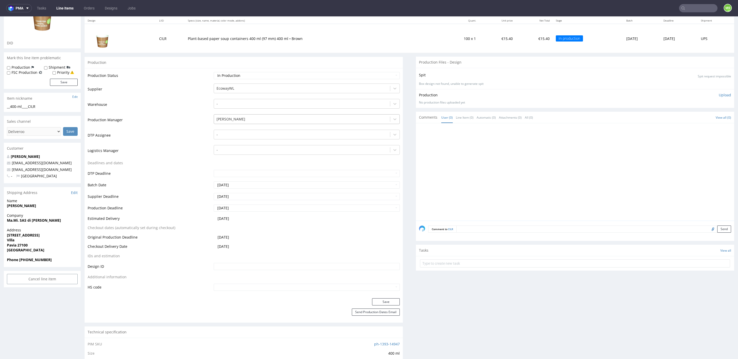
scroll to position [0, 0]
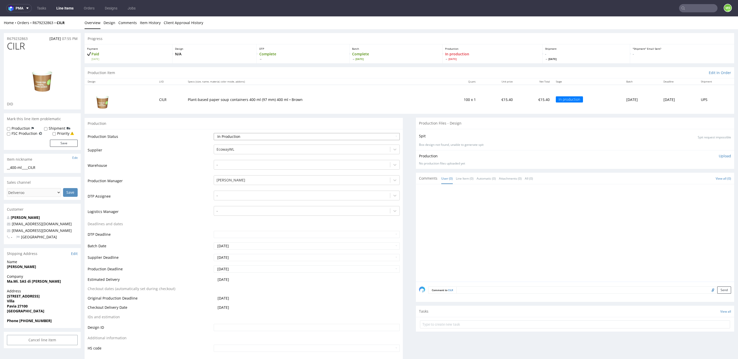
click at [292, 138] on select "Waiting for Artwork Waiting for Diecut Waiting for Mockup Waiting for DTP Waiti…" at bounding box center [307, 136] width 186 height 7
click at [214, 133] on select "Waiting for Artwork Waiting for Diecut Waiting for Mockup Waiting for DTP Waiti…" at bounding box center [307, 136] width 186 height 7
click at [273, 133] on select "Waiting for Artwork Waiting for Diecut Waiting for Mockup Waiting for DTP Waiti…" at bounding box center [307, 136] width 186 height 7
select select "production_complete"
click at [214, 133] on select "Waiting for Artwork Waiting for Diecut Waiting for Mockup Waiting for DTP Waiti…" at bounding box center [307, 136] width 186 height 7
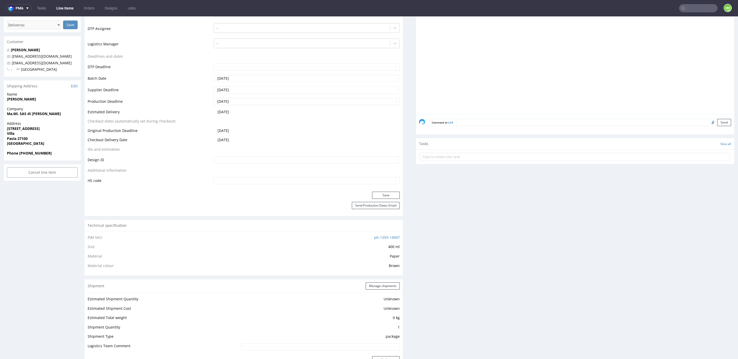
scroll to position [179, 0]
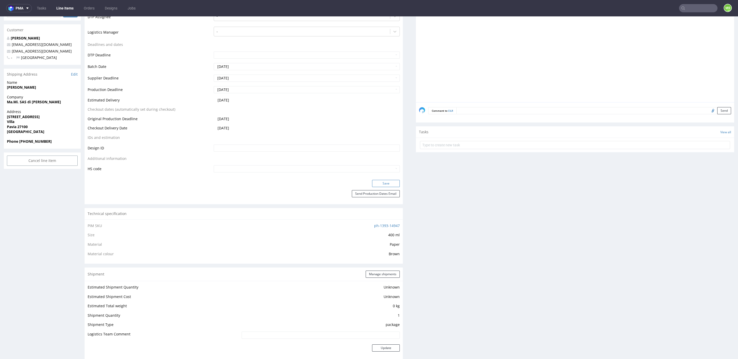
click at [375, 180] on button "Save" at bounding box center [386, 183] width 28 height 7
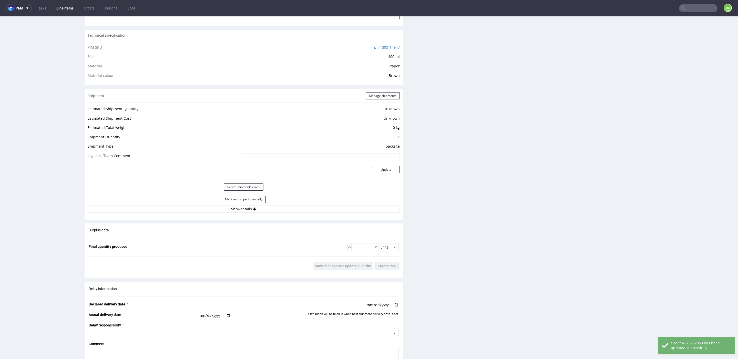
scroll to position [357, 0]
click at [249, 200] on button "Mark as shipped manually" at bounding box center [244, 199] width 44 height 7
click at [253, 201] on button "Mark as shipped manually" at bounding box center [244, 199] width 44 height 7
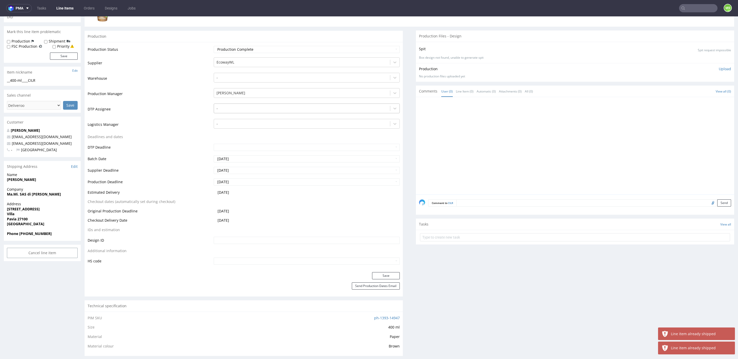
scroll to position [0, 0]
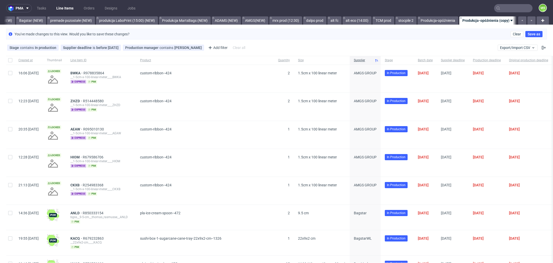
scroll to position [0, 1236]
